Goal: Task Accomplishment & Management: Use online tool/utility

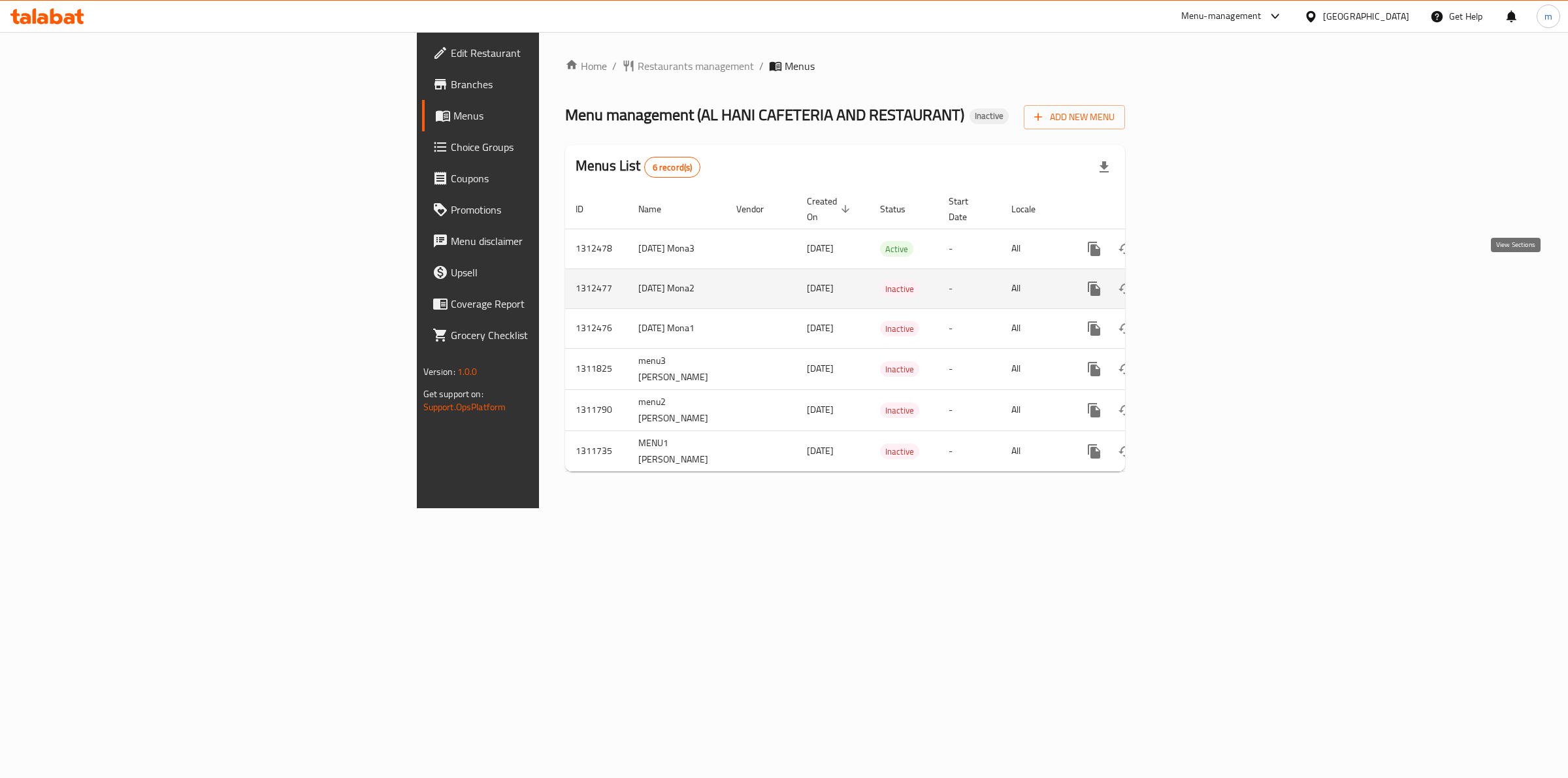
click at [1196, 282] on icon "enhanced table" at bounding box center [1188, 288] width 16 height 16
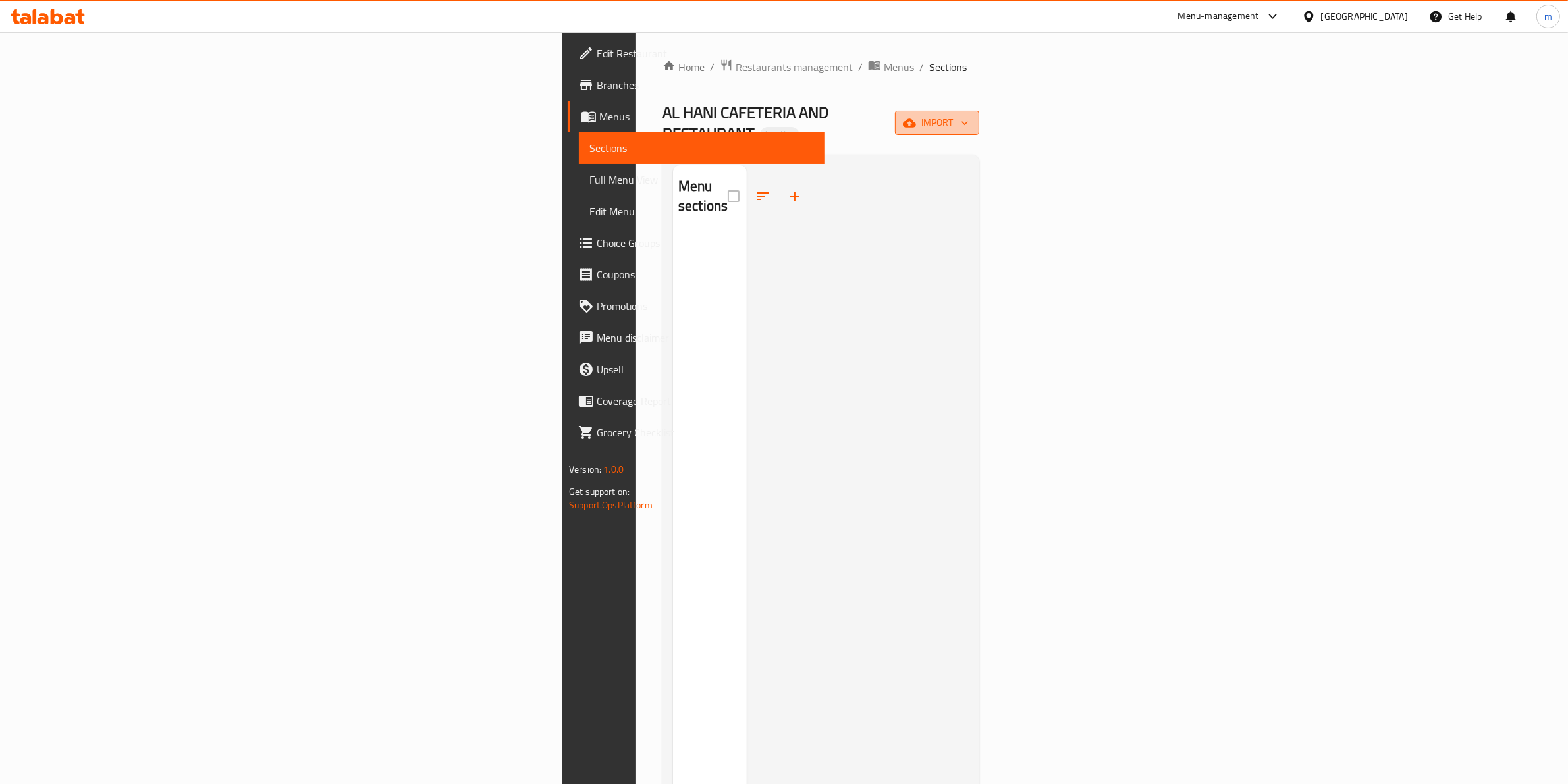
click at [968, 121] on span "import" at bounding box center [937, 122] width 63 height 16
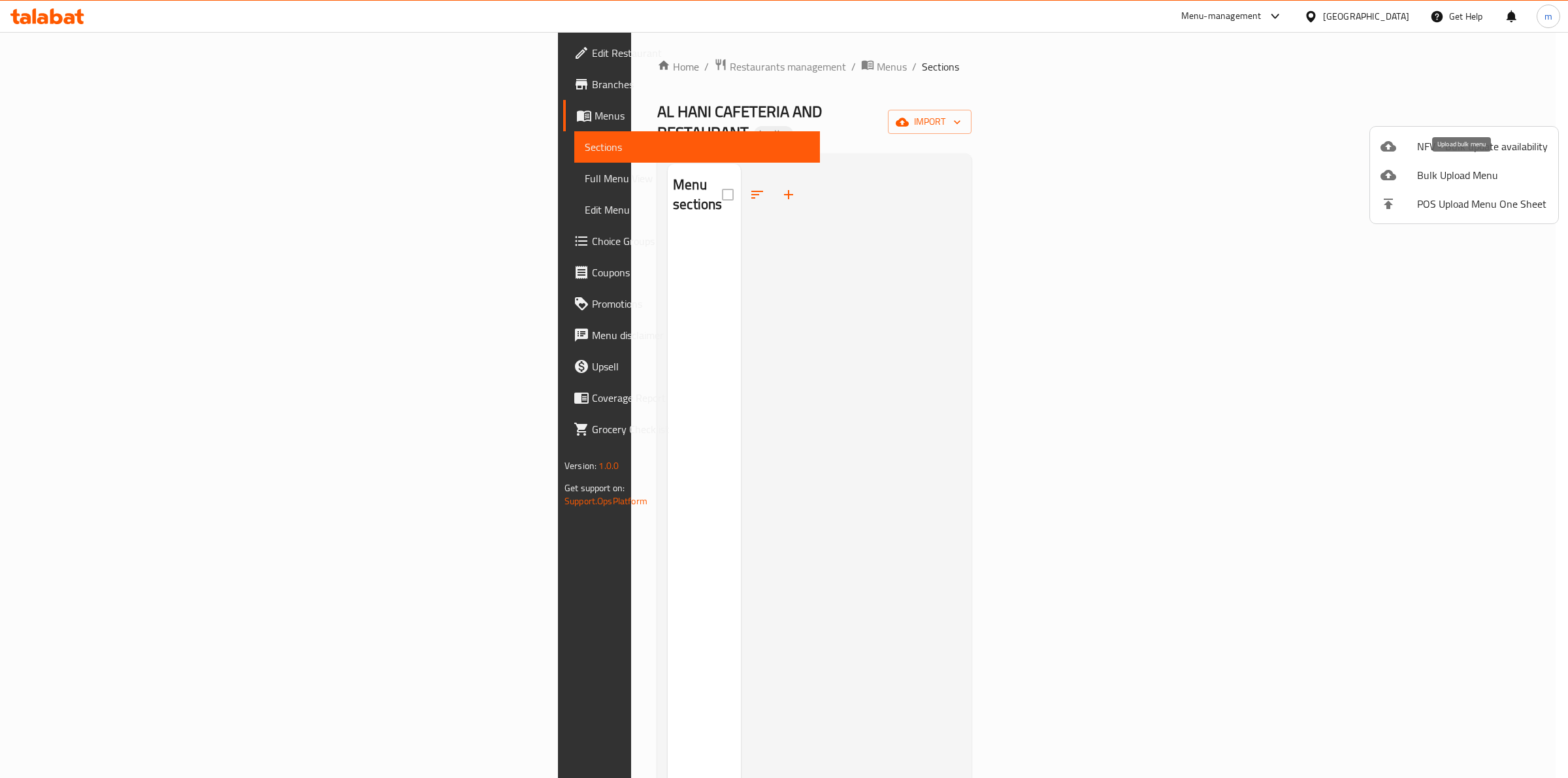
click at [1473, 170] on span "Bulk Upload Menu" at bounding box center [1481, 174] width 131 height 16
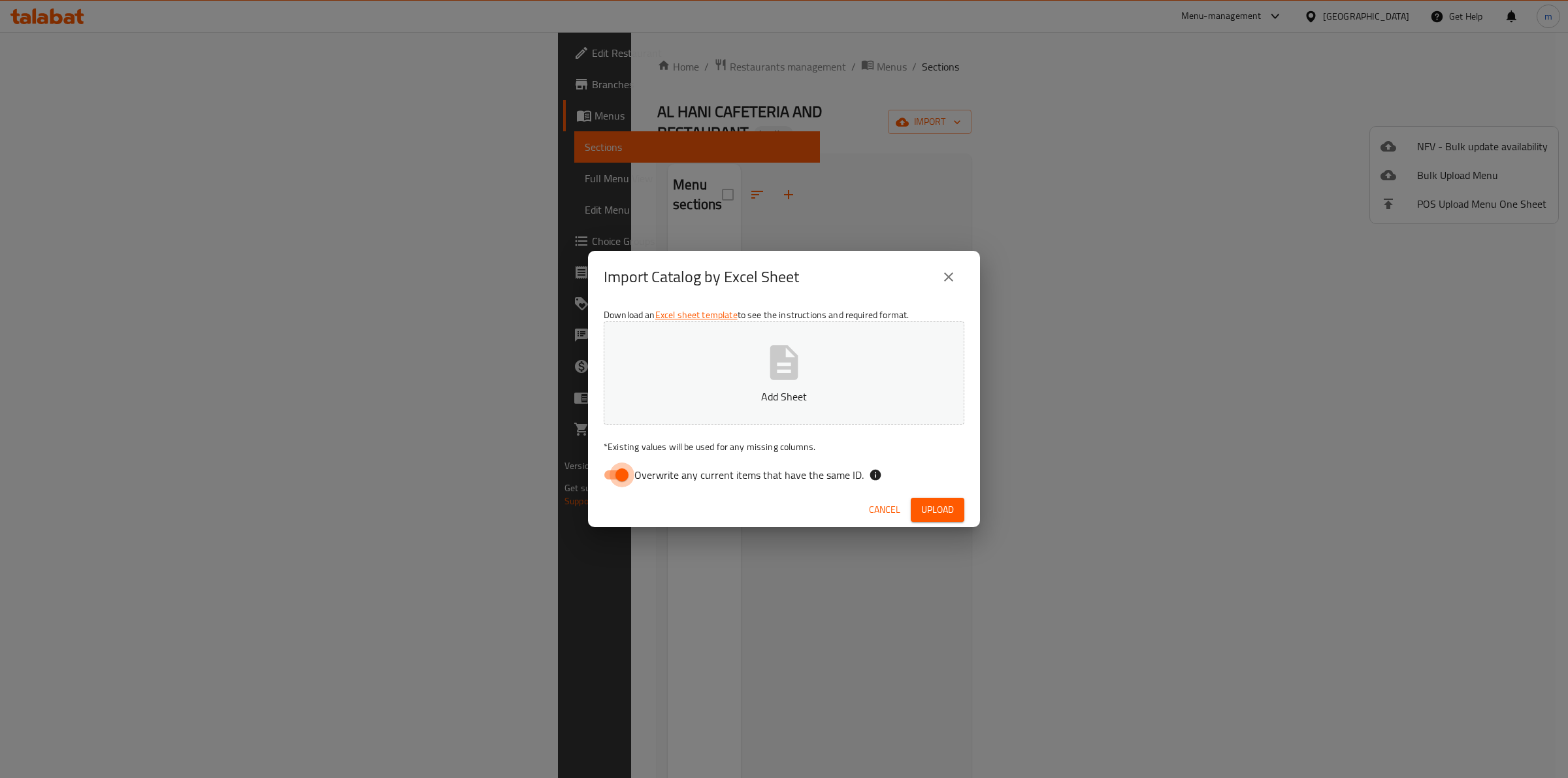
click at [634, 475] on input "Overwrite any current items that have the same ID." at bounding box center [622, 475] width 74 height 24
checkbox input "false"
click at [943, 507] on span "Upload" at bounding box center [937, 509] width 33 height 16
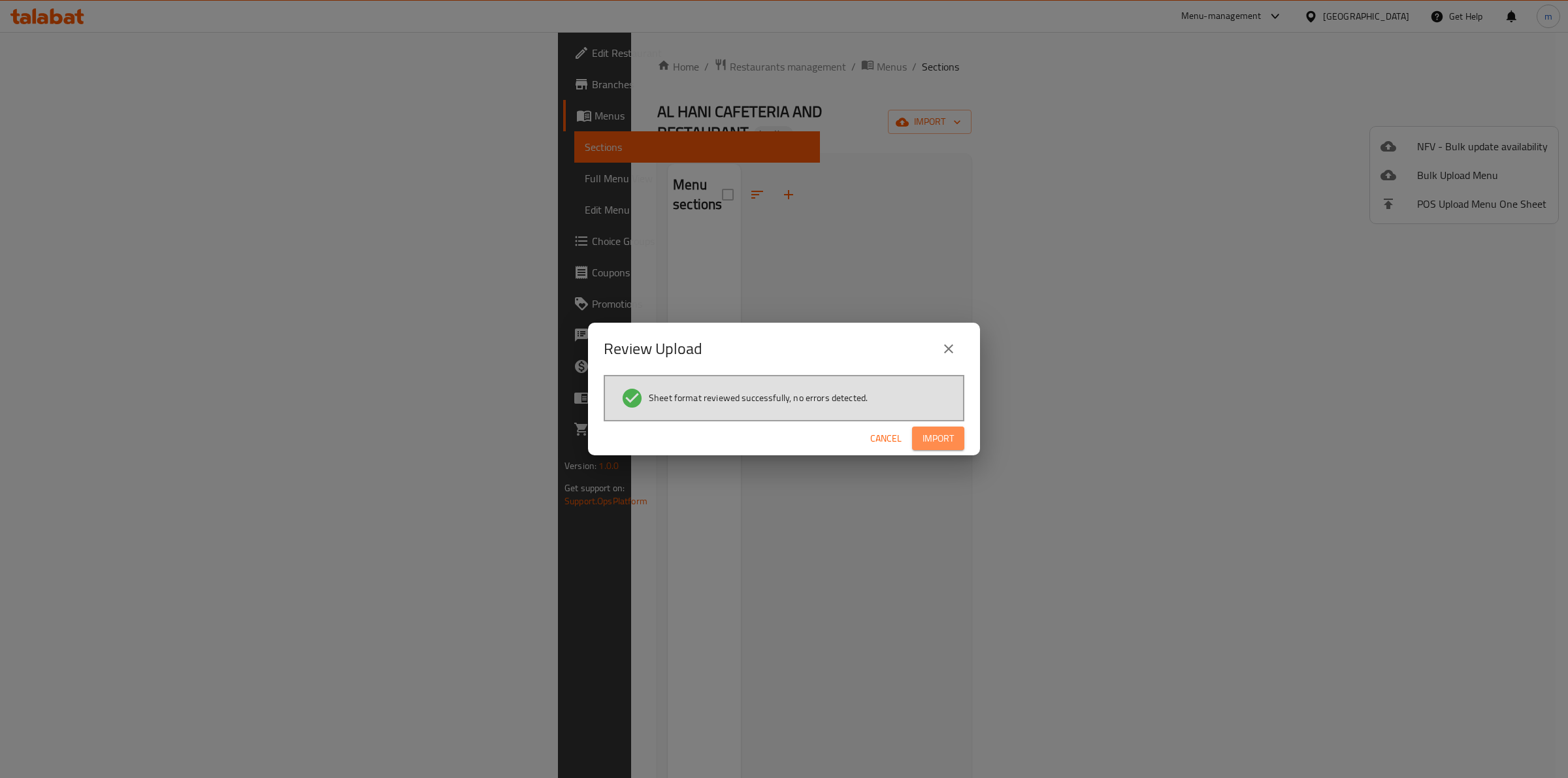
click at [961, 442] on button "Import" at bounding box center [938, 438] width 52 height 24
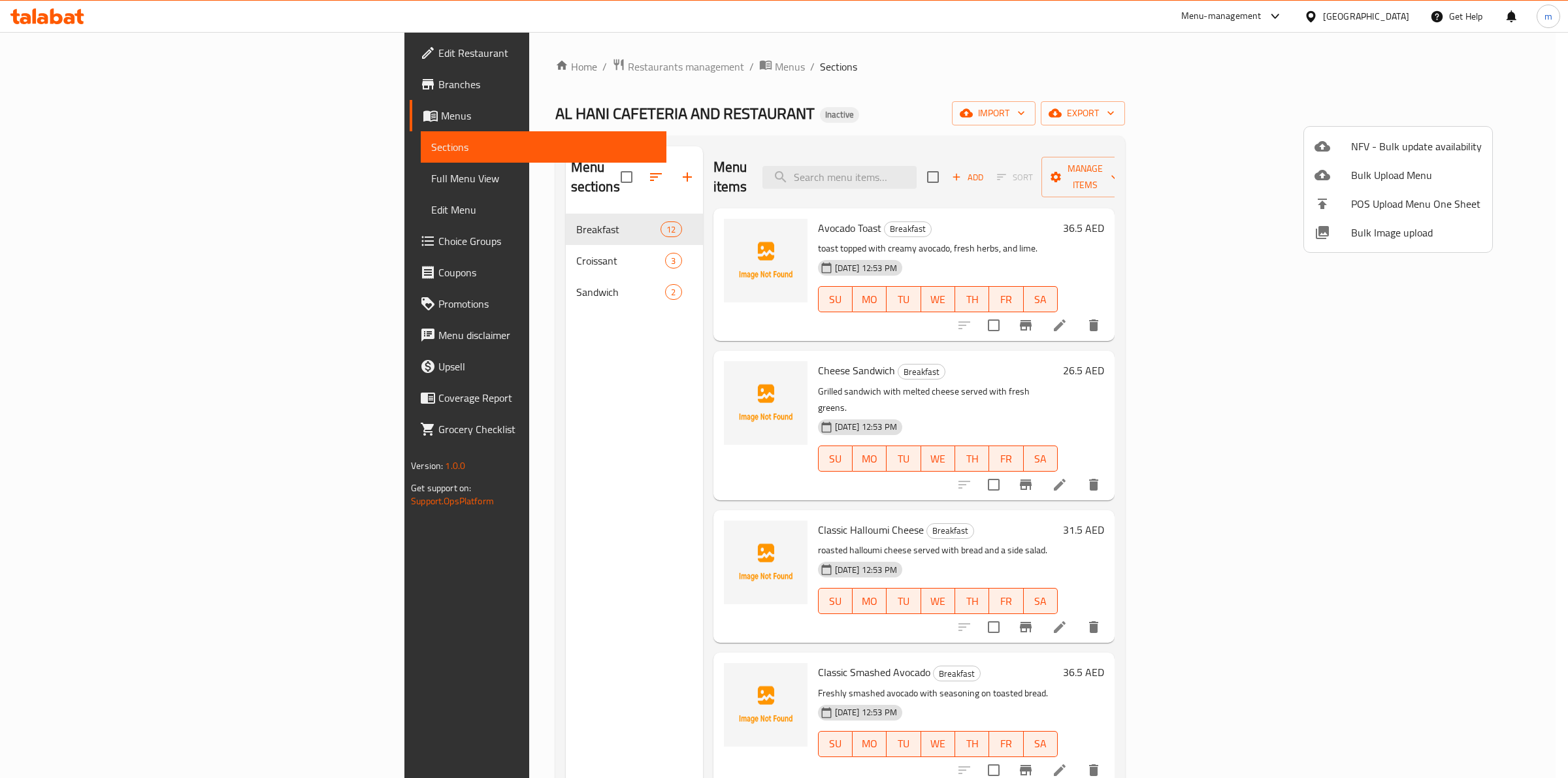
click at [1204, 82] on div at bounding box center [784, 389] width 1568 height 778
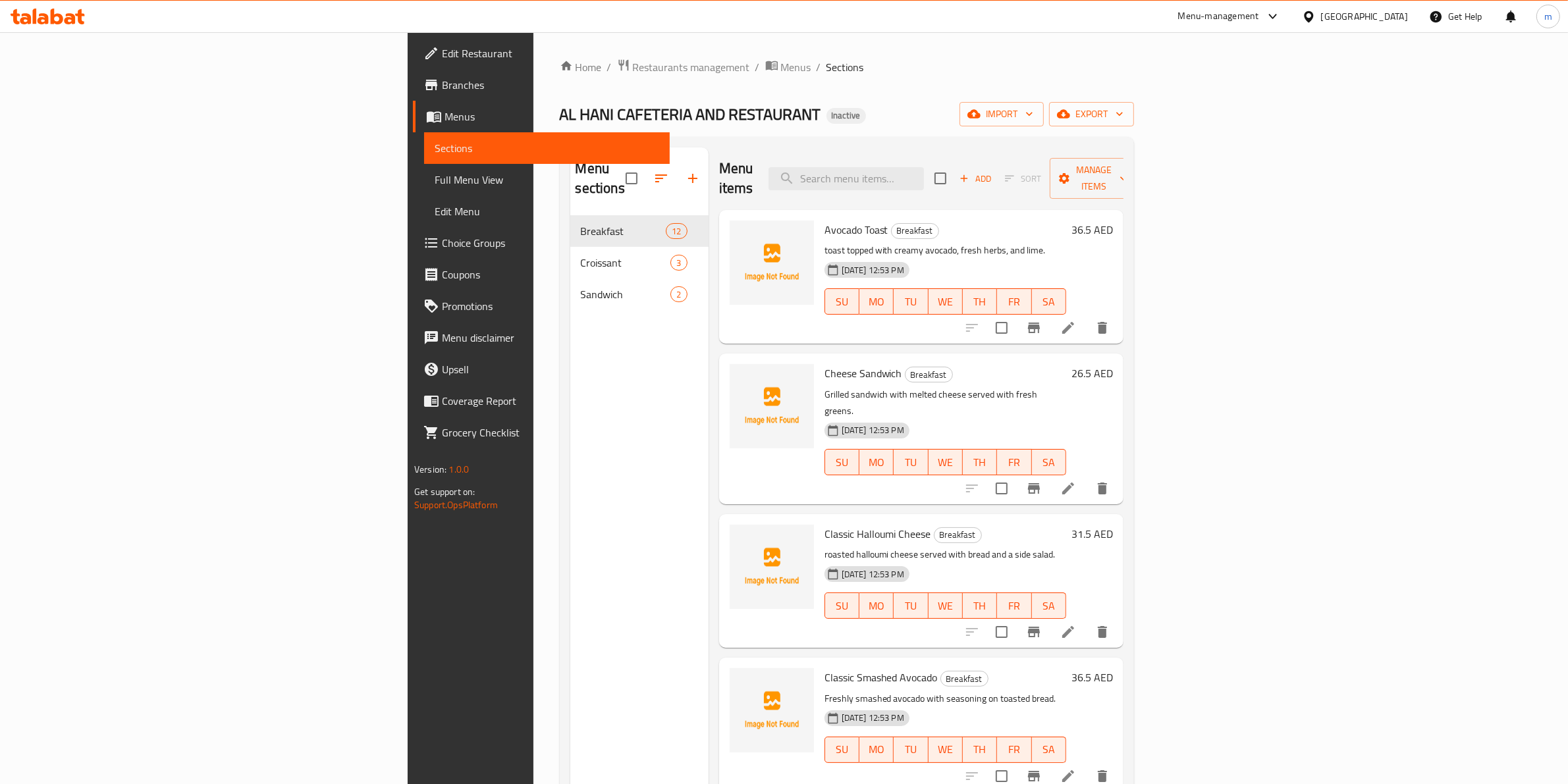
click at [435, 178] on span "Full Menu View" at bounding box center [547, 179] width 224 height 16
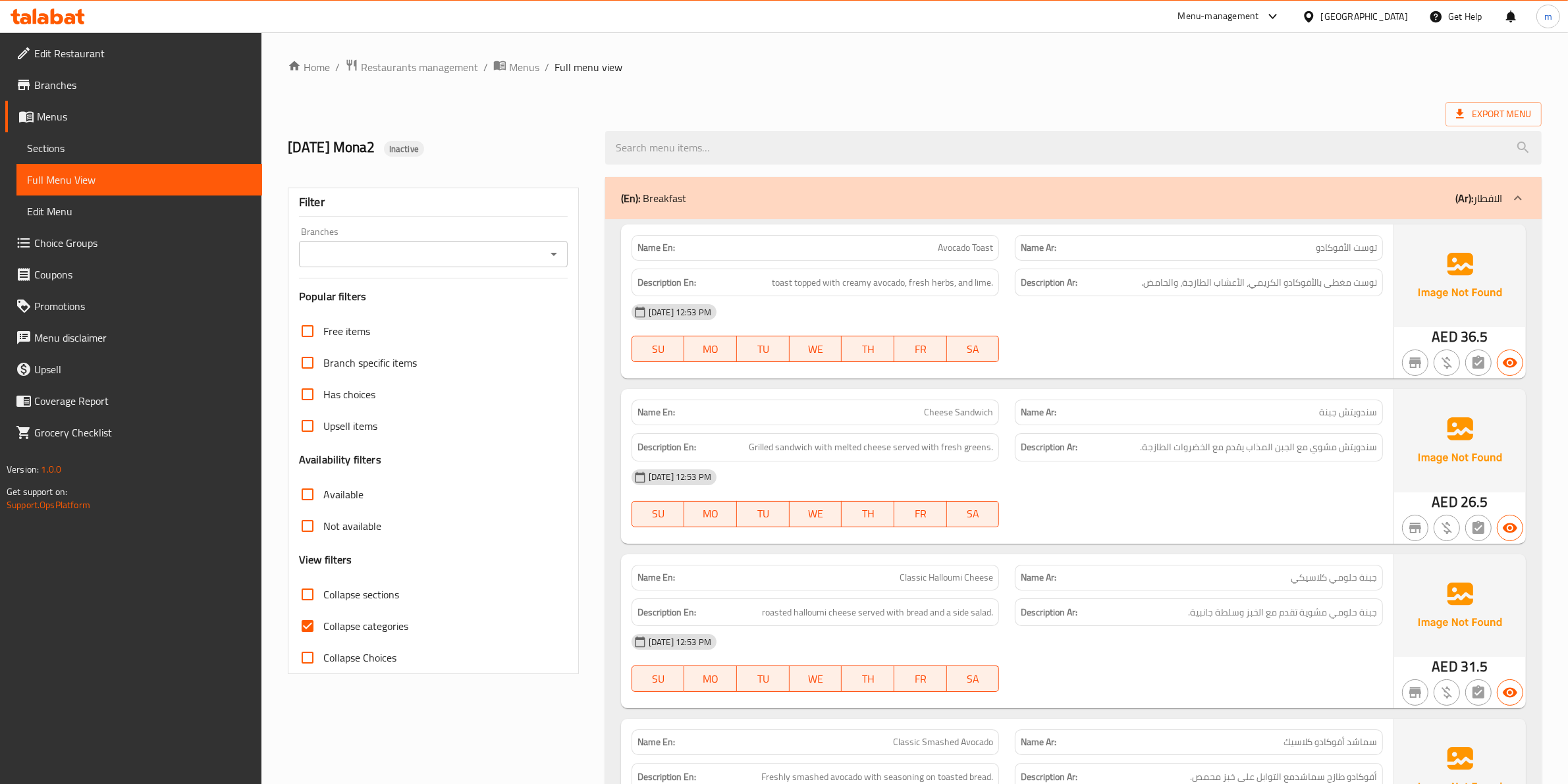
click at [374, 620] on span "Collapse categories" at bounding box center [366, 626] width 85 height 16
click at [324, 620] on input "Collapse categories" at bounding box center [307, 626] width 31 height 31
checkbox input "false"
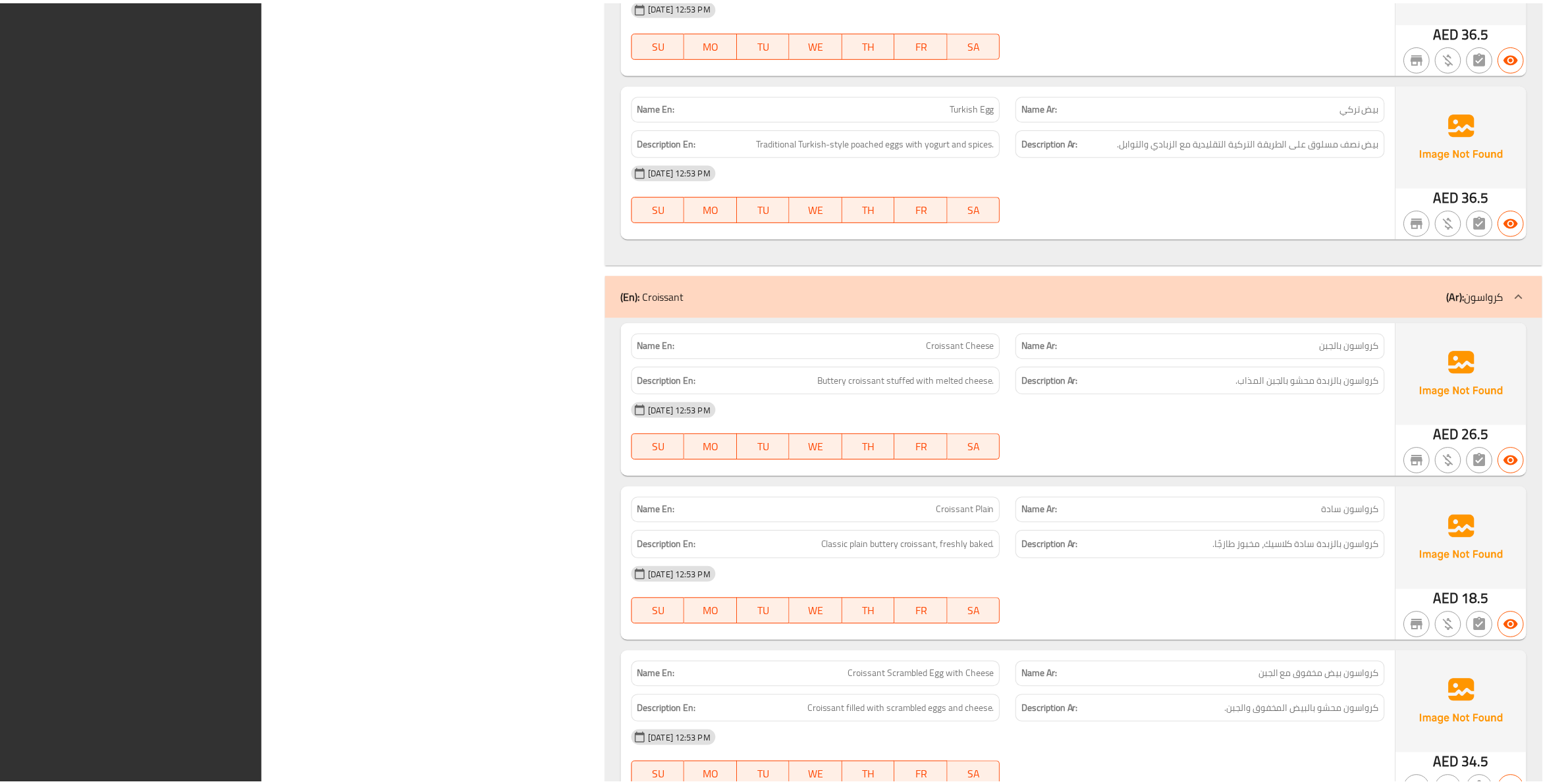
scroll to position [2434, 0]
